Goal: Ask a question

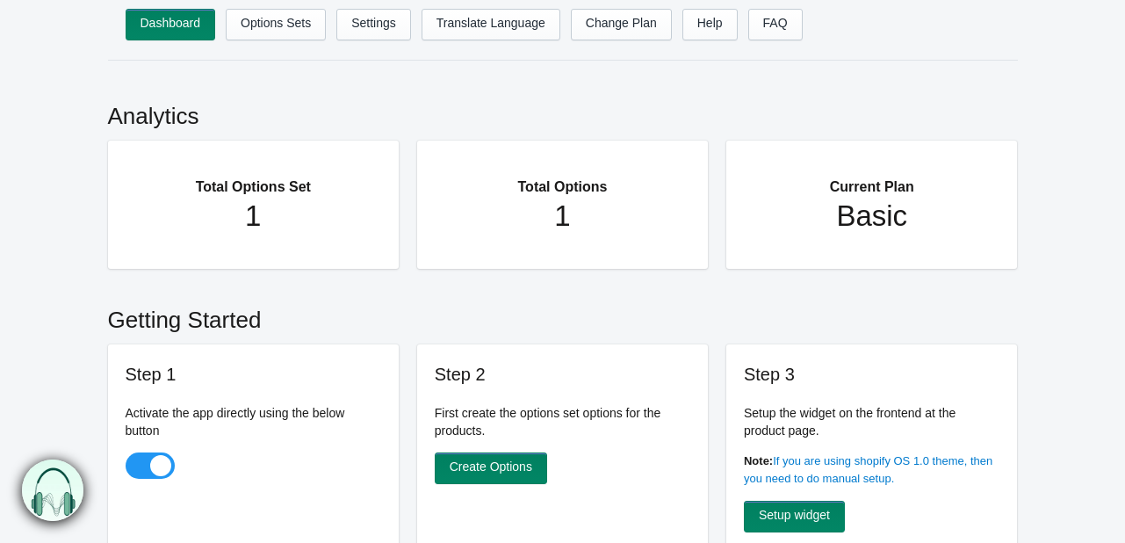
click at [60, 486] on img at bounding box center [52, 489] width 61 height 61
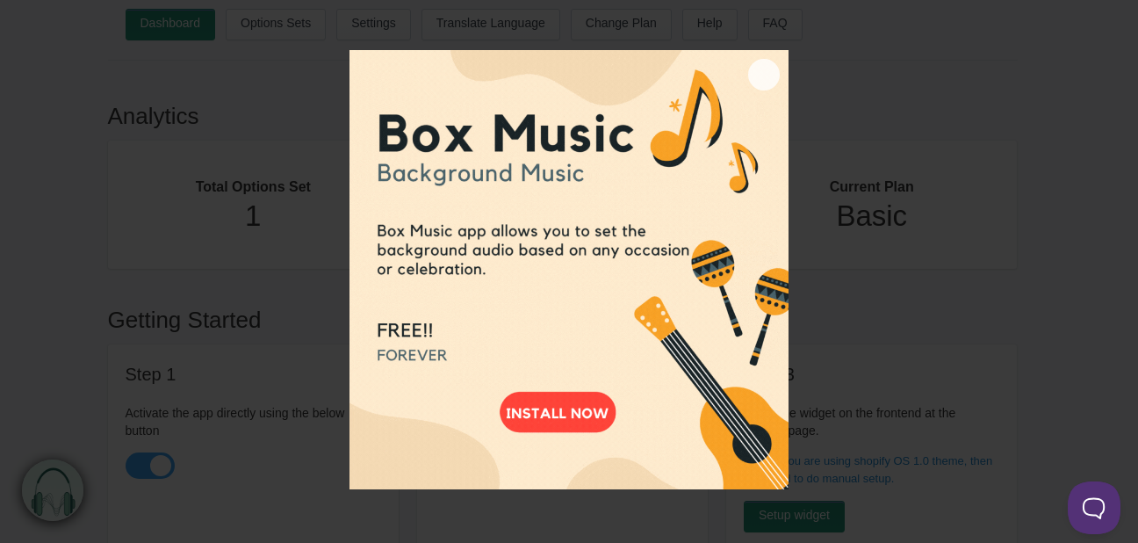
click at [759, 72] on button "×" at bounding box center [764, 75] width 32 height 32
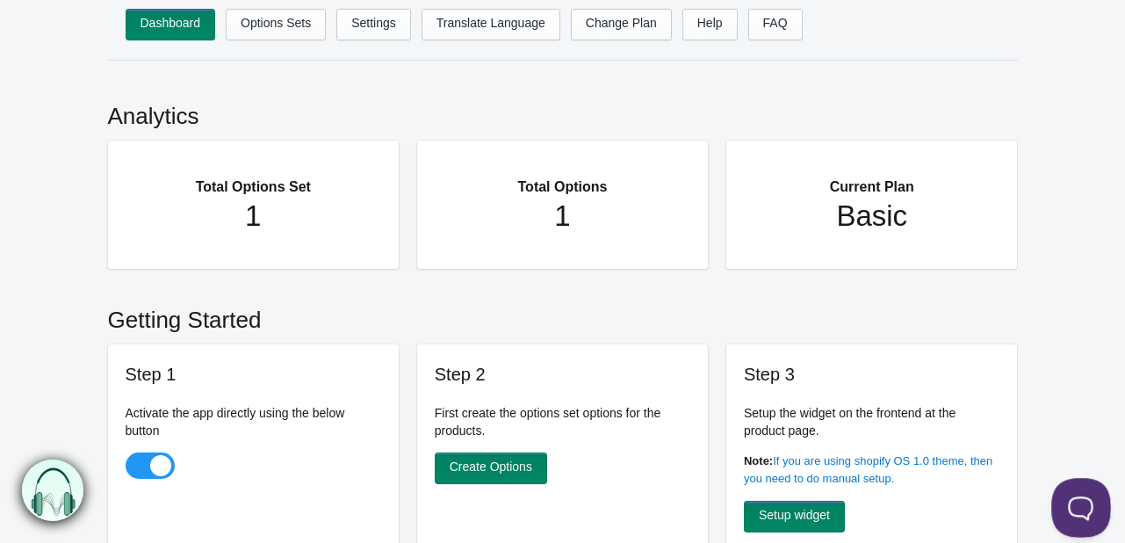
click at [1070, 498] on button at bounding box center [1077, 504] width 53 height 53
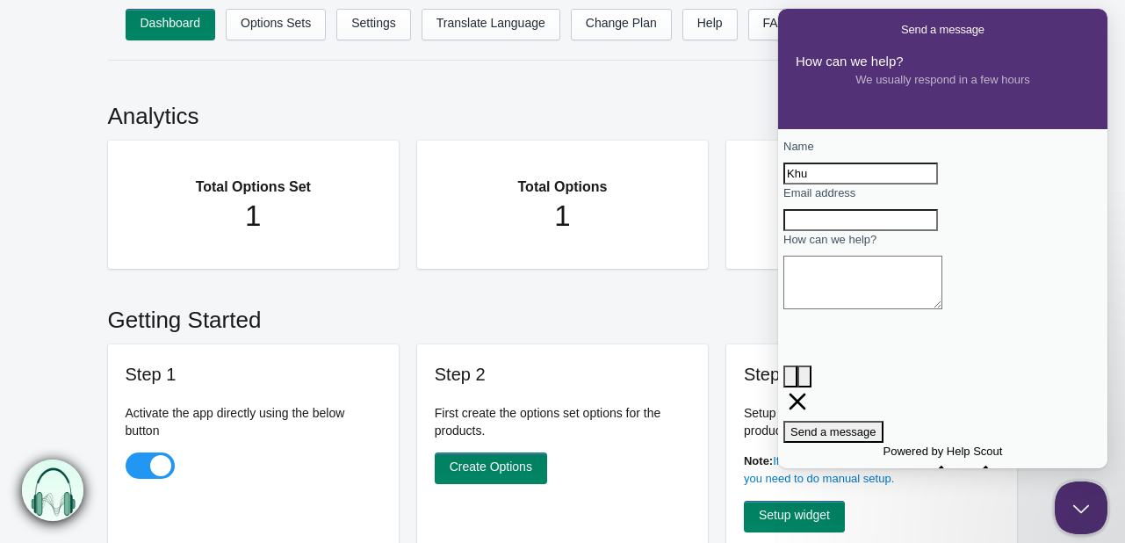
type input "Khushbu Sen"
click at [868, 232] on input "Email address" at bounding box center [860, 220] width 155 height 23
type input "support@klaraallen.com"
click at [845, 309] on textarea "How can we help?" at bounding box center [862, 283] width 159 height 54
type textarea "i want to talk"
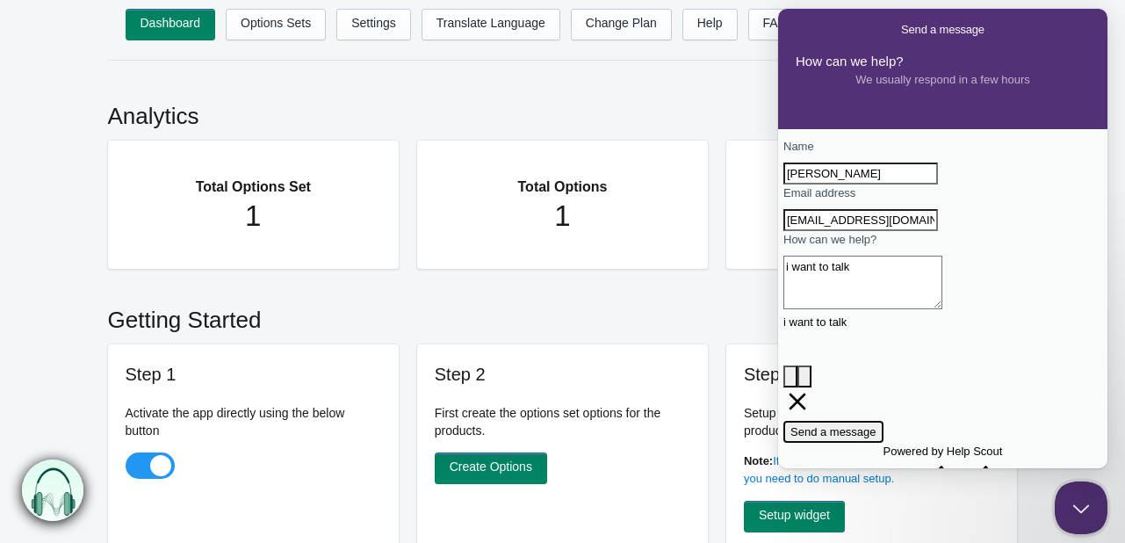
click at [865, 425] on span "Send a message" at bounding box center [833, 431] width 86 height 13
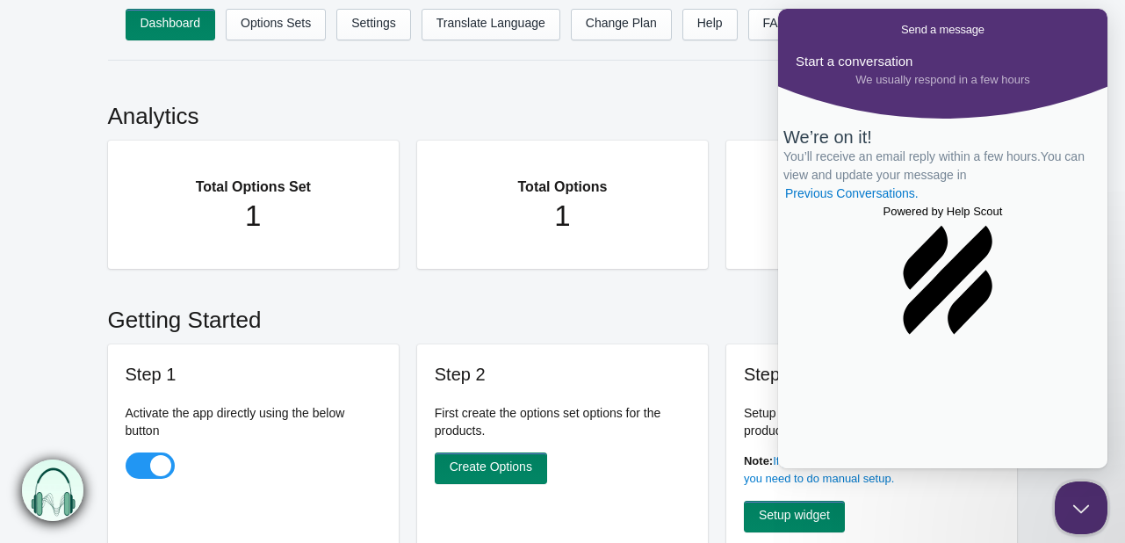
click at [50, 490] on img at bounding box center [52, 489] width 61 height 61
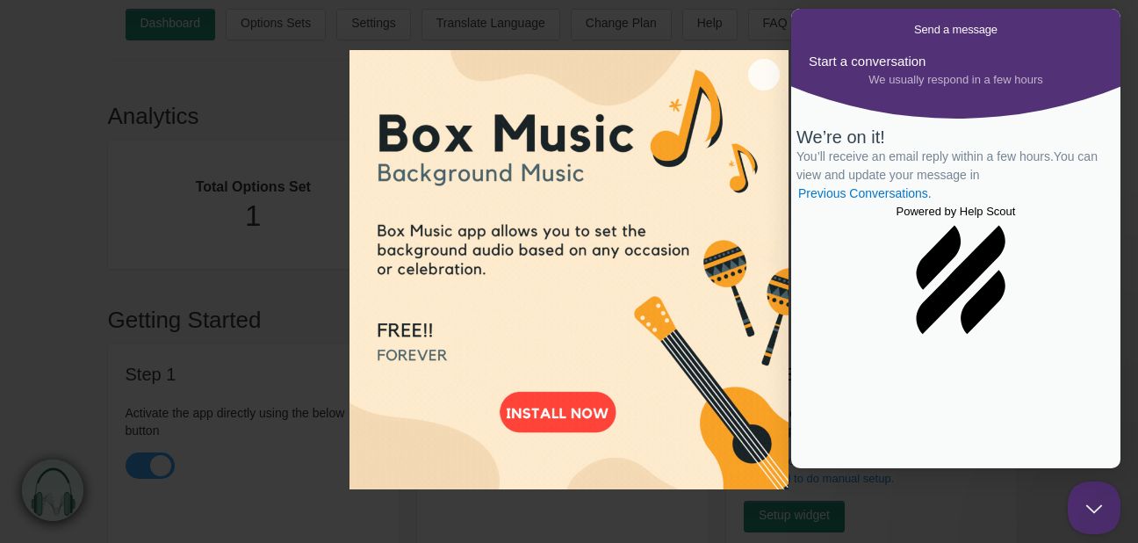
click at [766, 71] on button "×" at bounding box center [764, 75] width 32 height 32
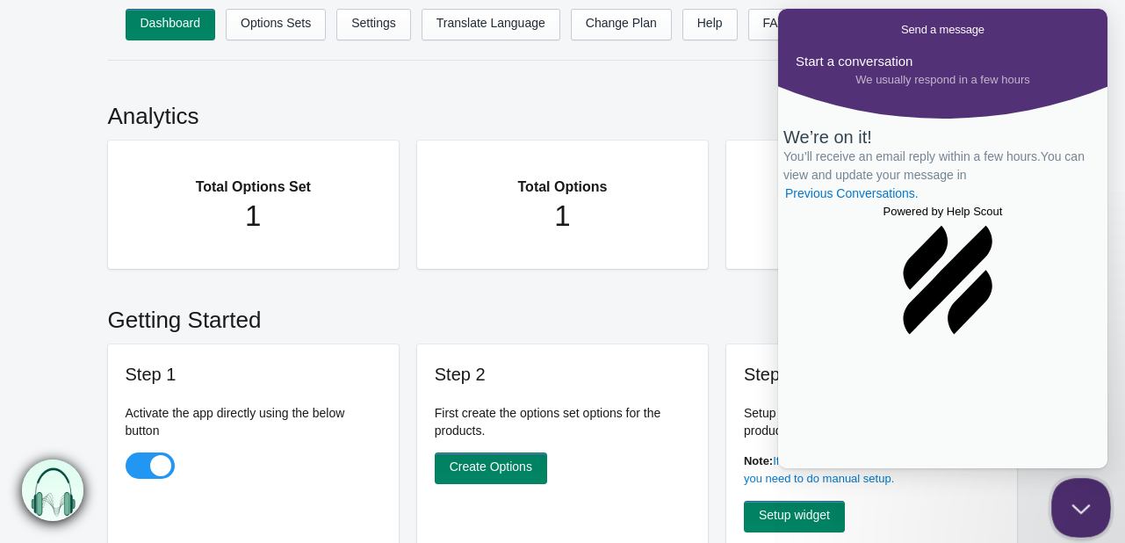
click at [1088, 515] on button "Close Beacon popover" at bounding box center [1077, 504] width 53 height 53
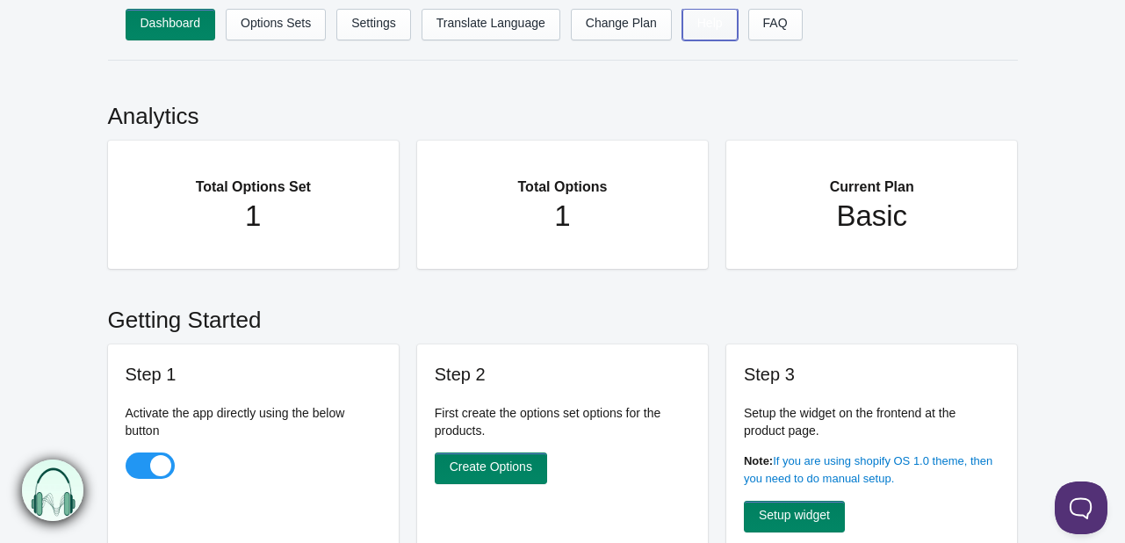
click at [682, 10] on link "Help" at bounding box center [709, 25] width 55 height 32
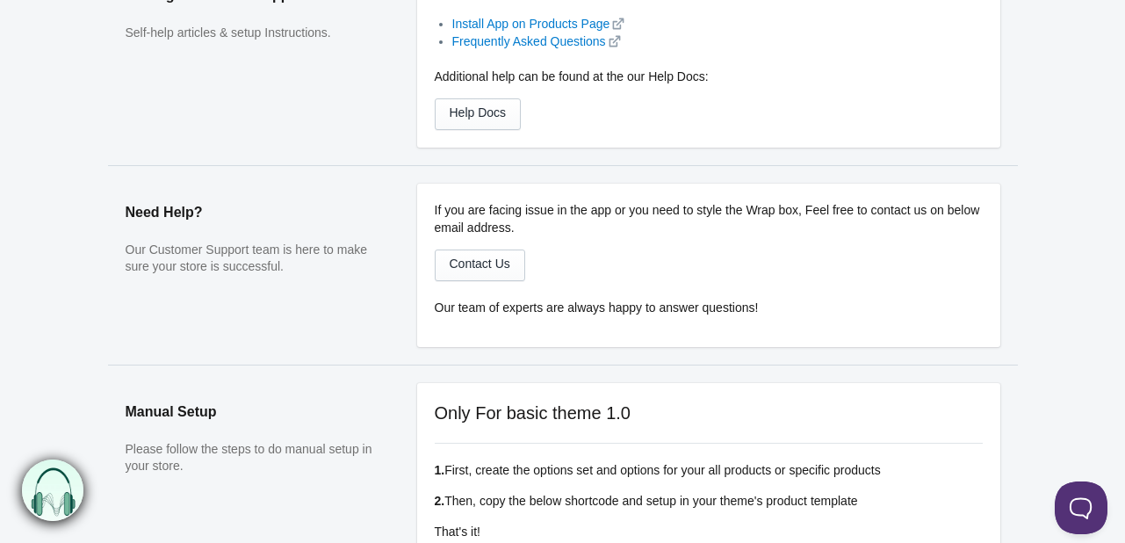
scroll to position [258, 0]
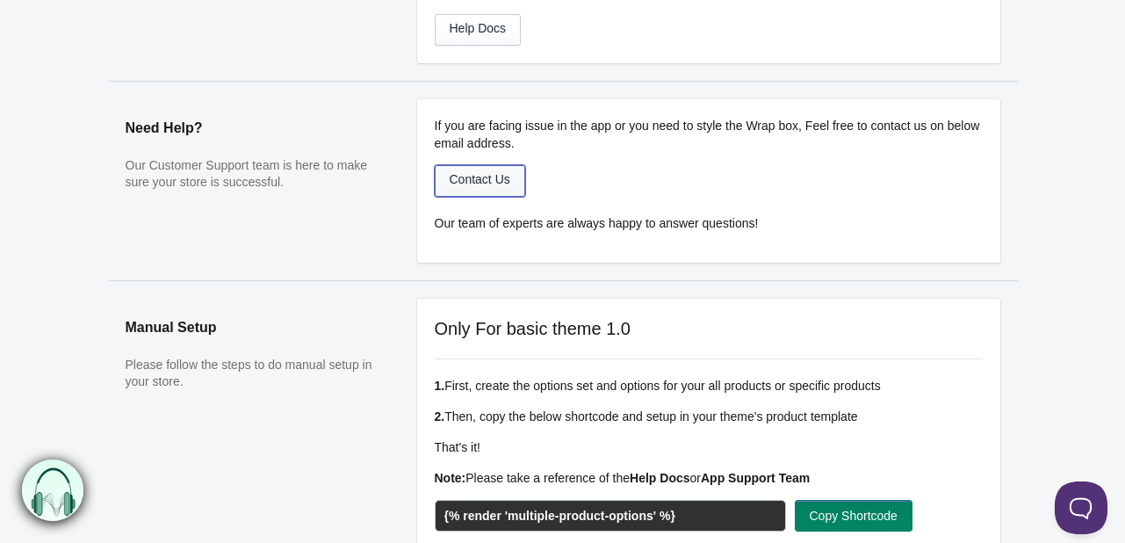
click at [487, 176] on link "Contact Us" at bounding box center [480, 181] width 90 height 32
